Goal: Navigation & Orientation: Find specific page/section

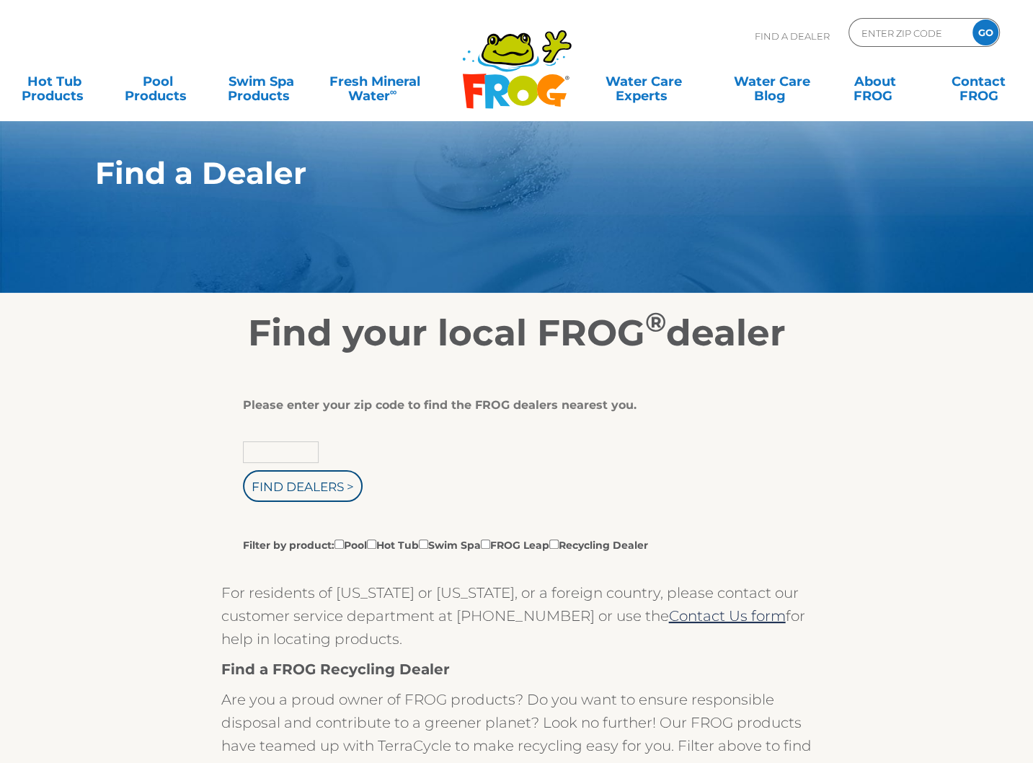
click at [293, 448] on input "text" at bounding box center [281, 452] width 76 height 22
type input "95209"
click at [302, 490] on input "Find Dealers >" at bounding box center [303, 486] width 120 height 32
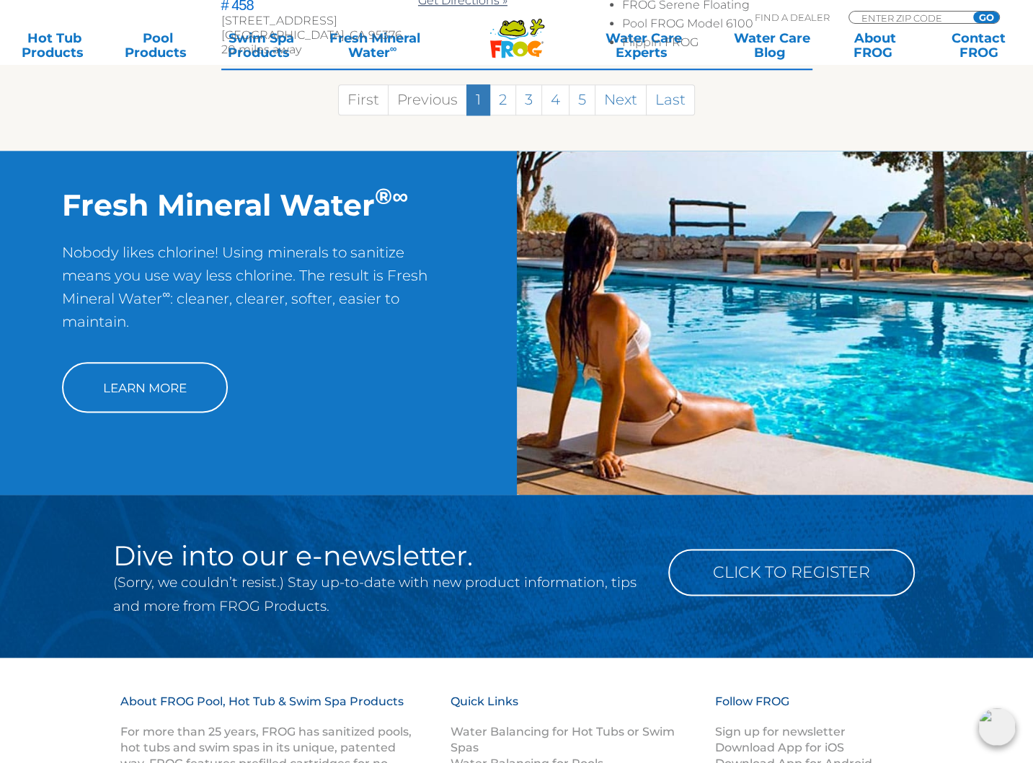
scroll to position [1197, 0]
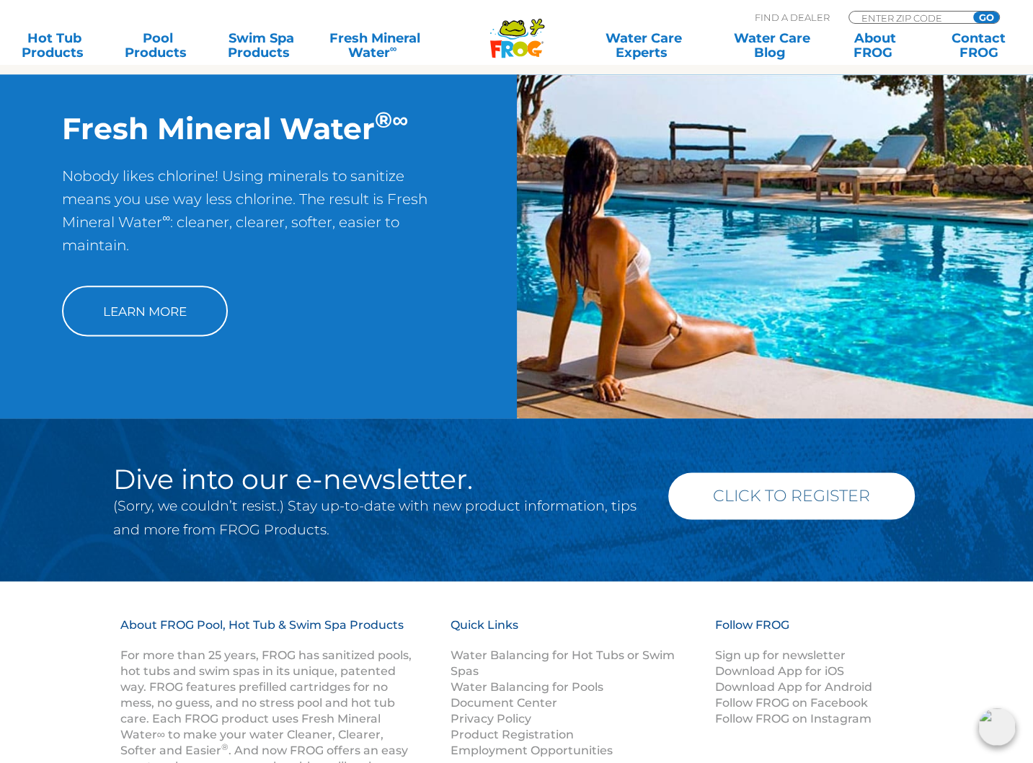
click at [810, 472] on link "Click to Register" at bounding box center [791, 495] width 247 height 47
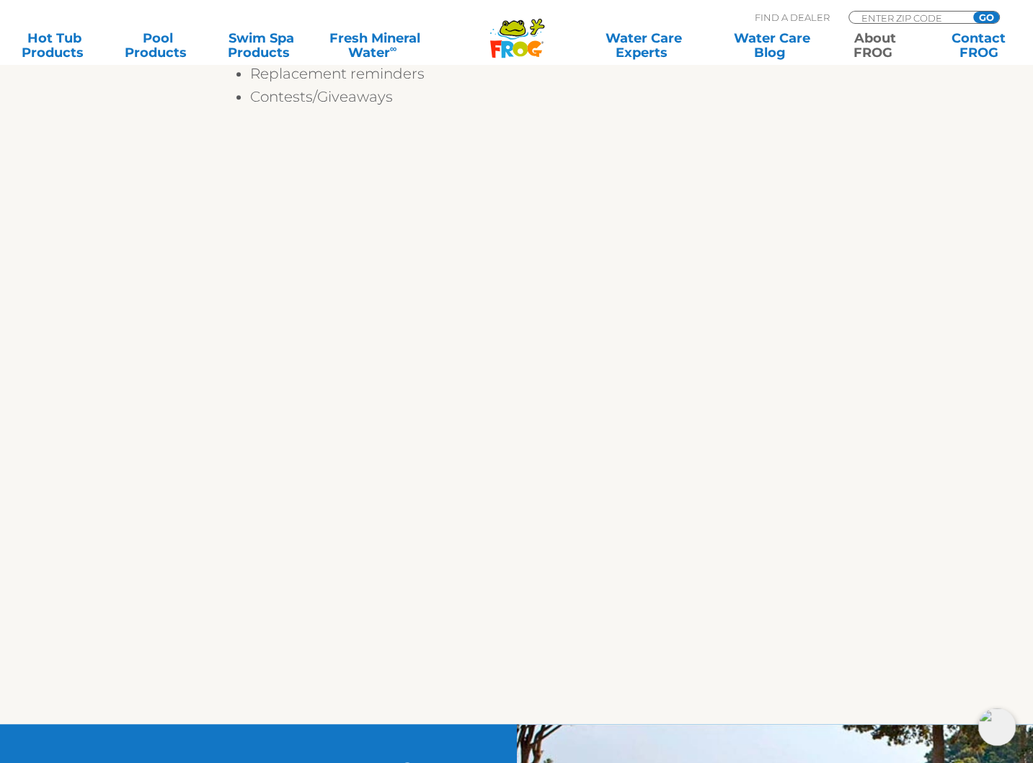
scroll to position [489, 0]
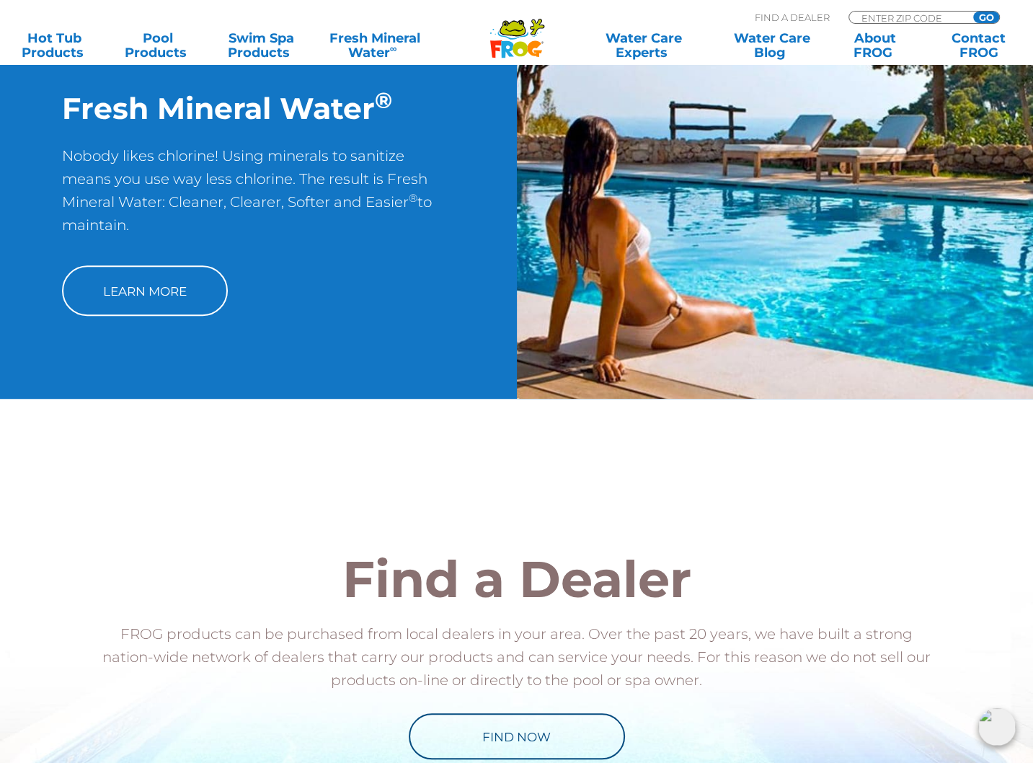
scroll to position [582, 0]
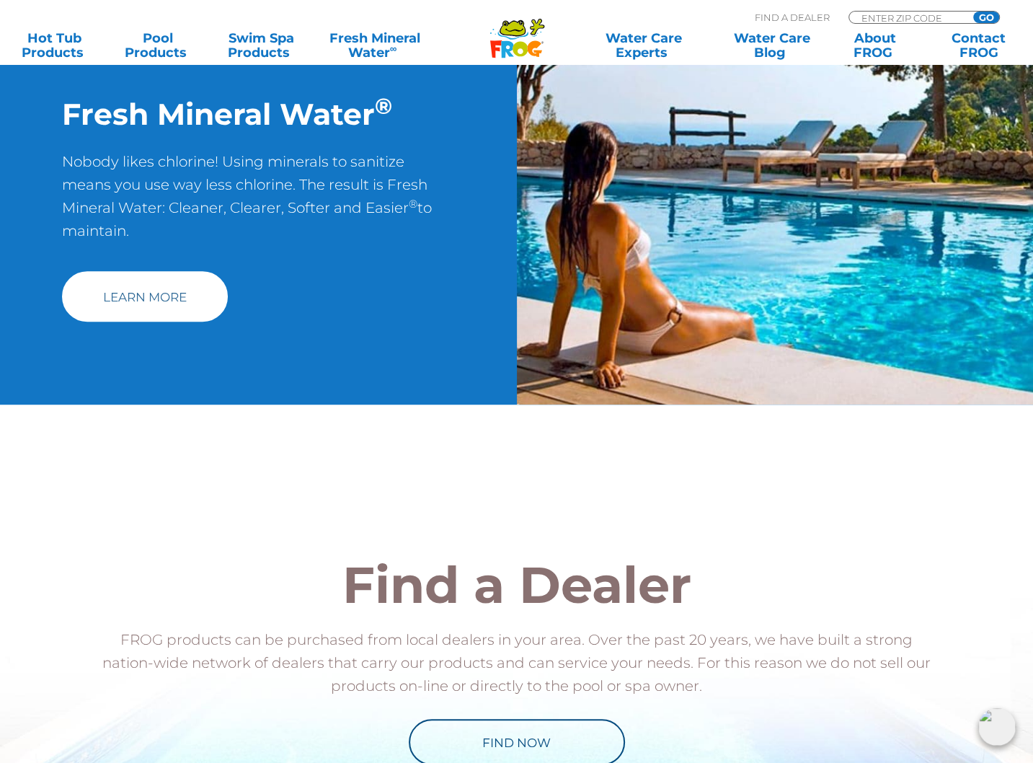
click at [155, 297] on link "Learn More" at bounding box center [145, 296] width 166 height 50
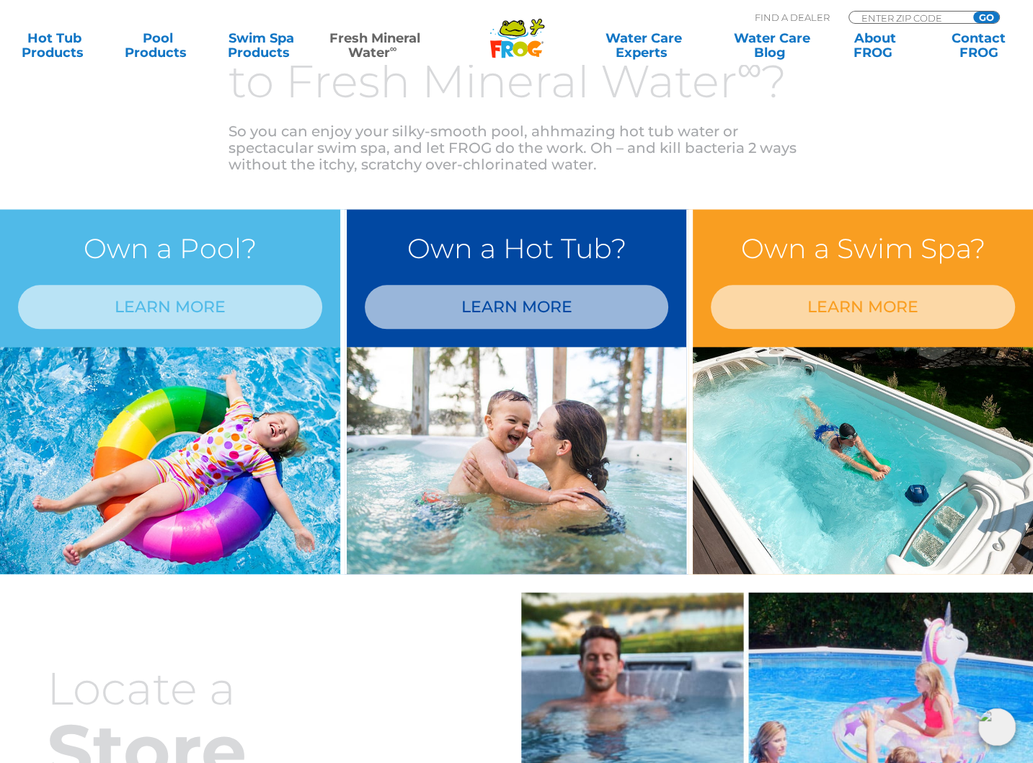
scroll to position [1106, 0]
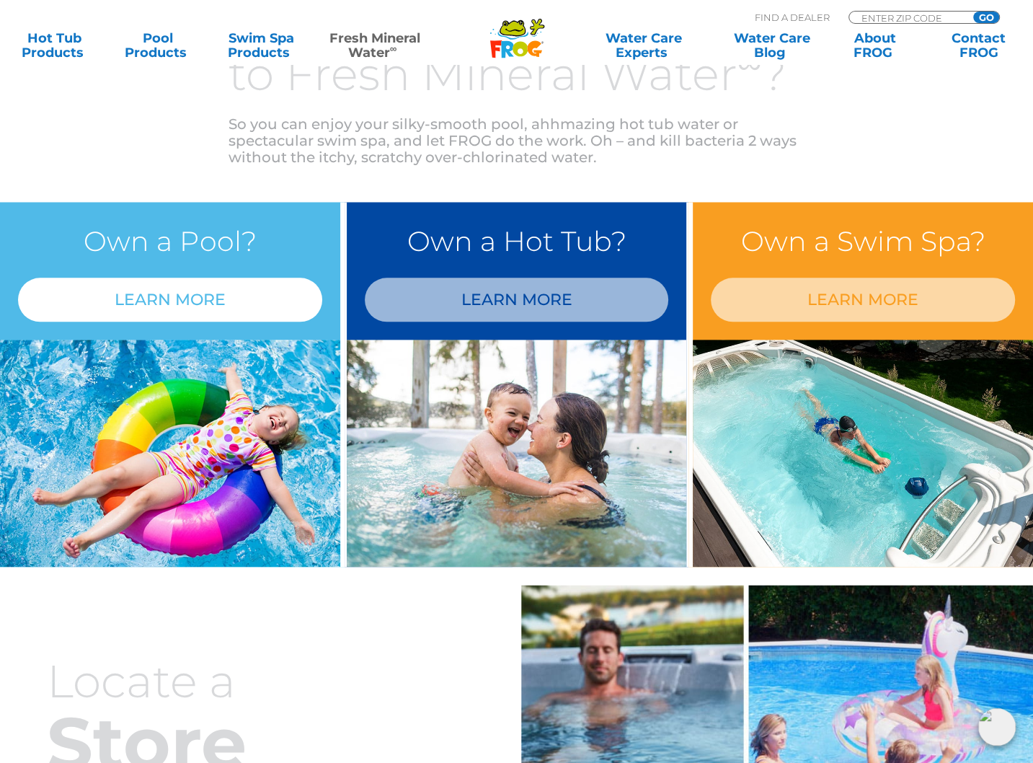
click at [164, 295] on link "LEARN MORE" at bounding box center [170, 300] width 304 height 44
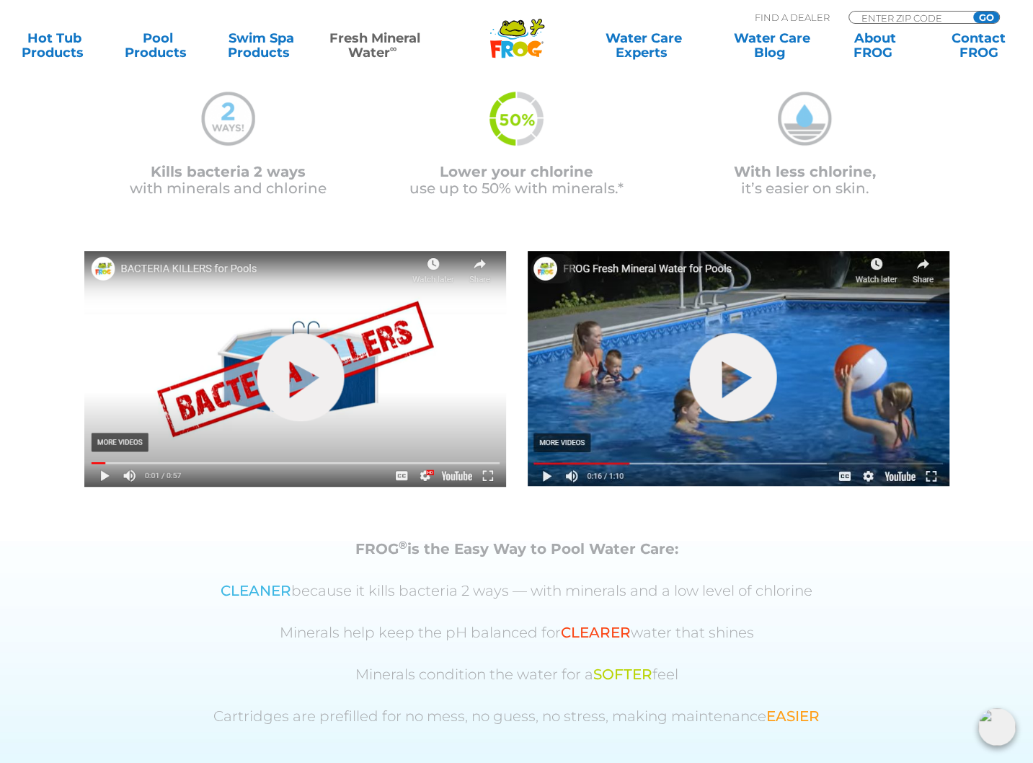
scroll to position [382, 0]
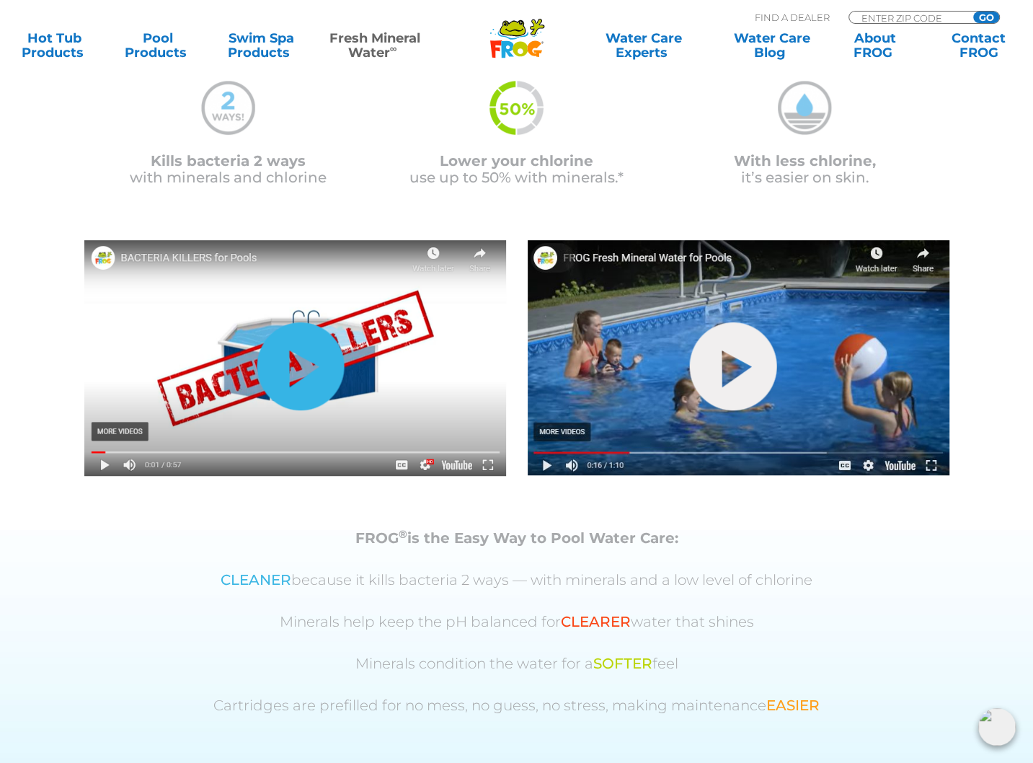
click at [298, 363] on link "hide-me" at bounding box center [300, 366] width 87 height 88
